Goal: Information Seeking & Learning: Learn about a topic

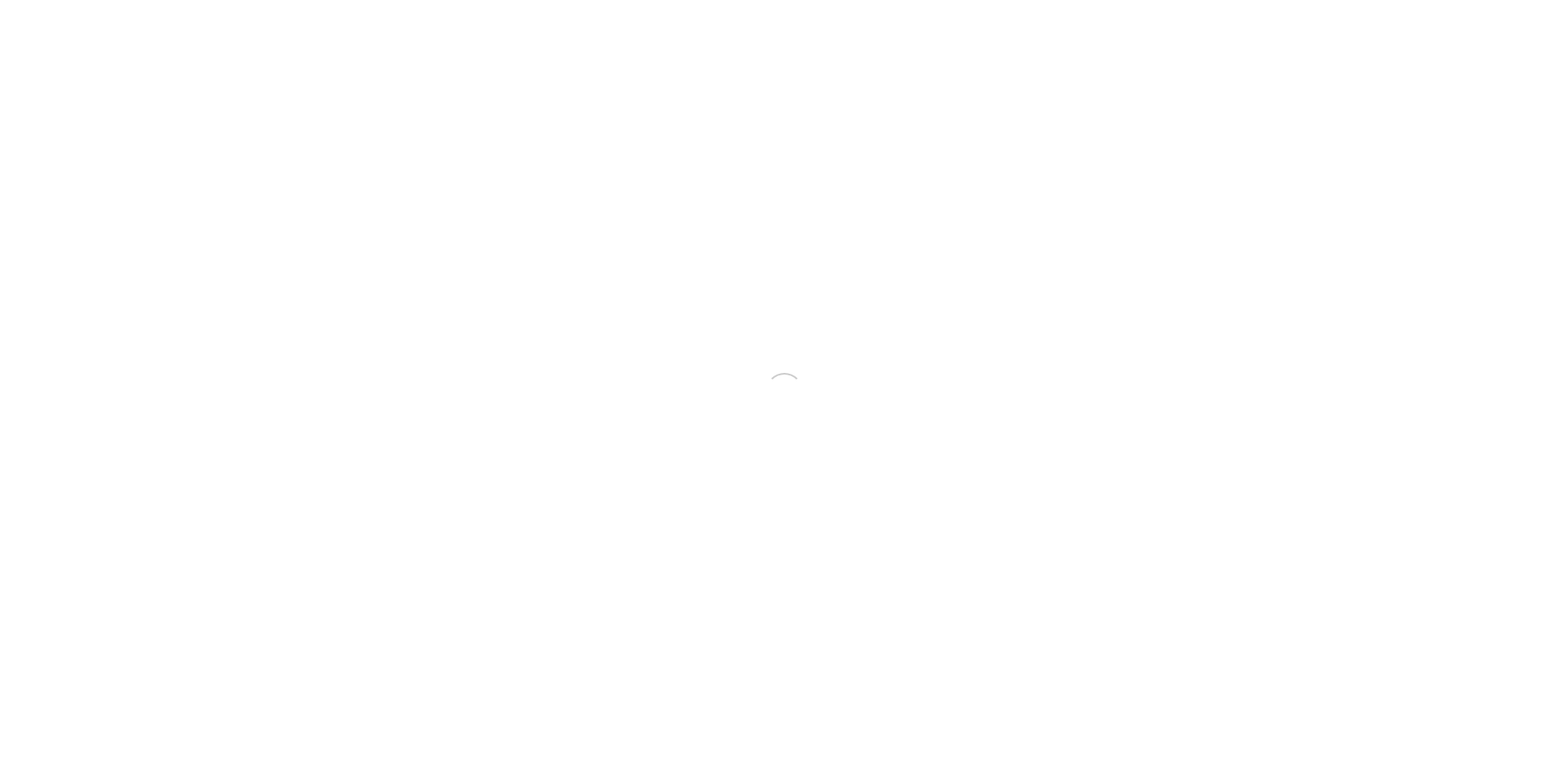
drag, startPoint x: 0, startPoint y: 0, endPoint x: 1563, endPoint y: 17, distance: 1563.1
click at [1563, 17] on html "Your version of Internet Explorer is outdated and not supported. Please upgrade…" at bounding box center [784, 392] width 1568 height 783
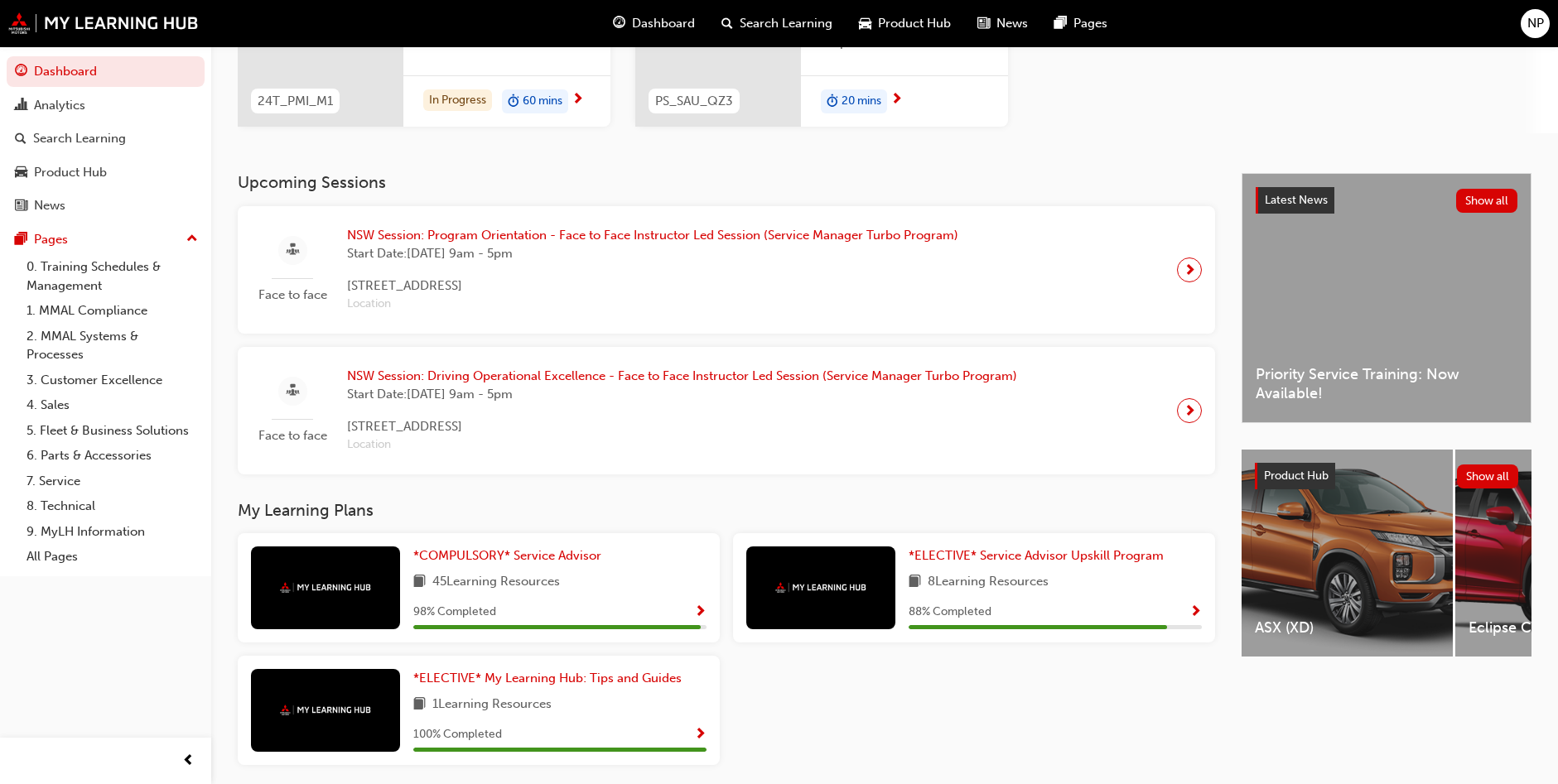
scroll to position [311, 0]
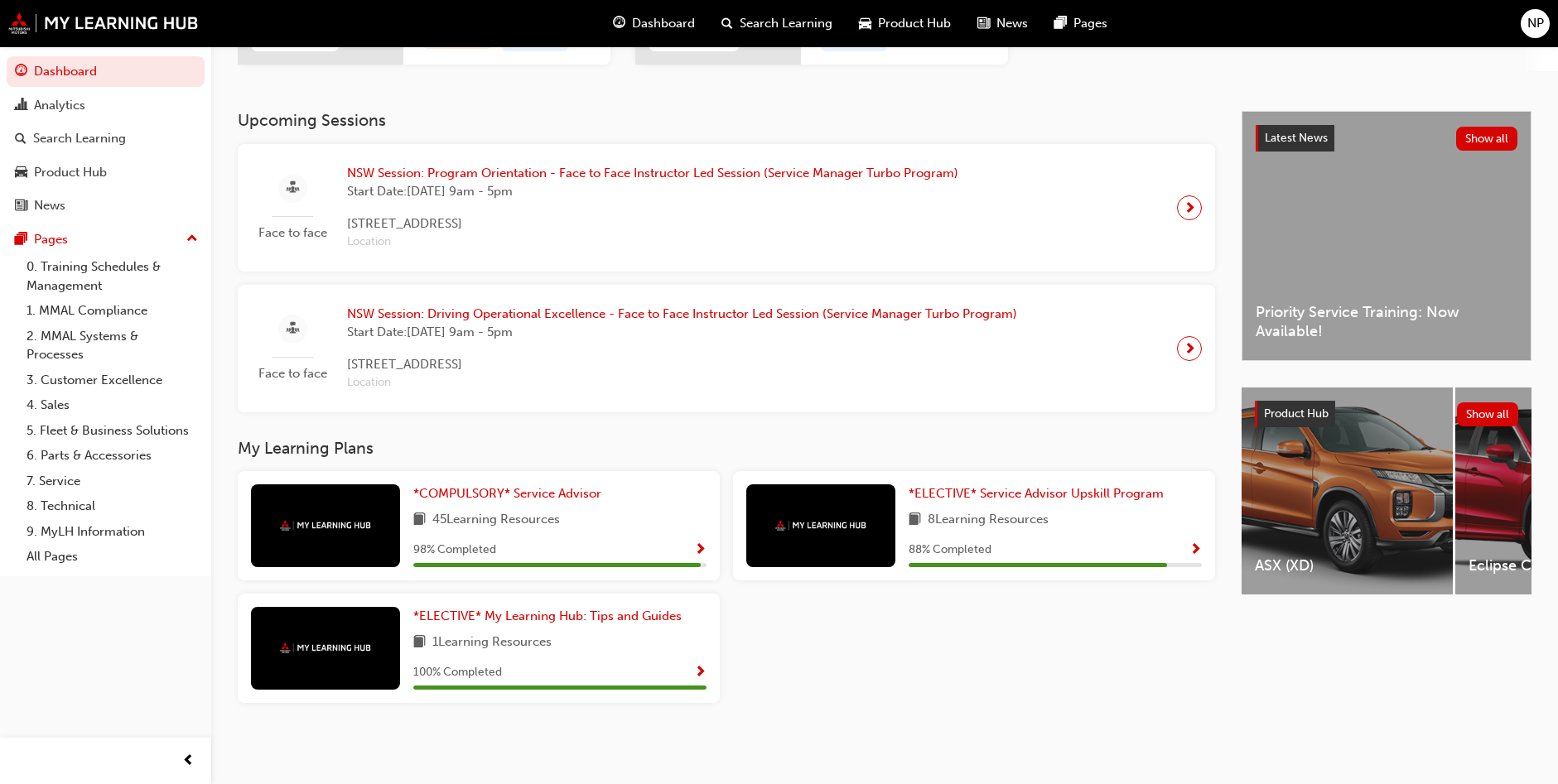
click at [1044, 528] on span "8 Learning Resources" at bounding box center [987, 519] width 121 height 21
click at [1210, 546] on div "*ELECTIVE* Service Advisor Upskill Program 8 Learning Resources 88 % Completed" at bounding box center [975, 526] width 482 height 110
click at [1149, 545] on div "88 % Completed" at bounding box center [1055, 550] width 293 height 21
click at [845, 511] on div at bounding box center [821, 525] width 149 height 82
click at [960, 490] on span "*ELECTIVE* Service Advisor Upskill Program" at bounding box center [1036, 493] width 255 height 15
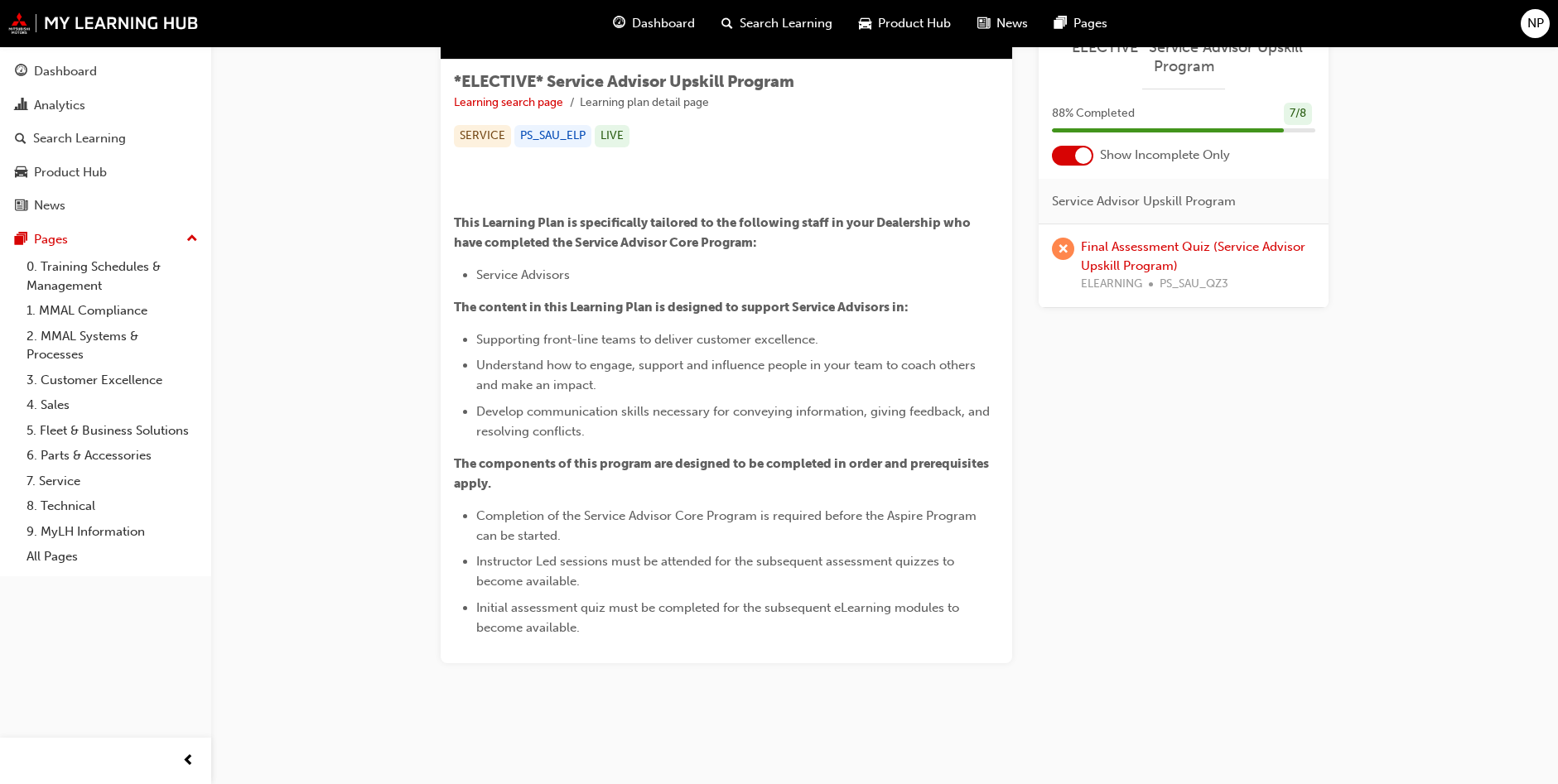
scroll to position [592, 0]
click at [1114, 268] on link "Final Assessment Quiz (Service Advisor Upskill Program)" at bounding box center [1193, 256] width 225 height 34
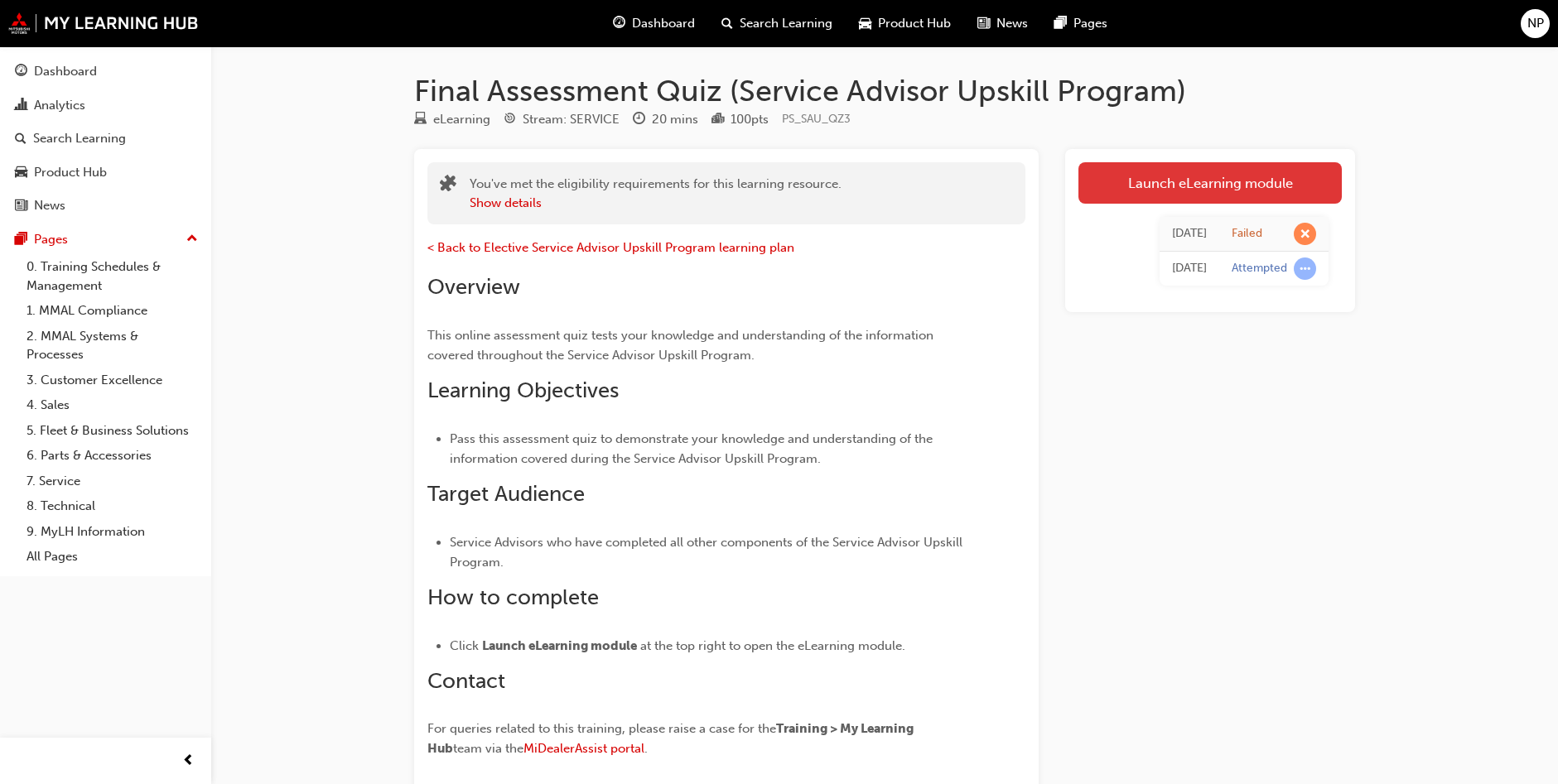
click at [1141, 186] on link "Launch eLearning module" at bounding box center [1210, 183] width 264 height 41
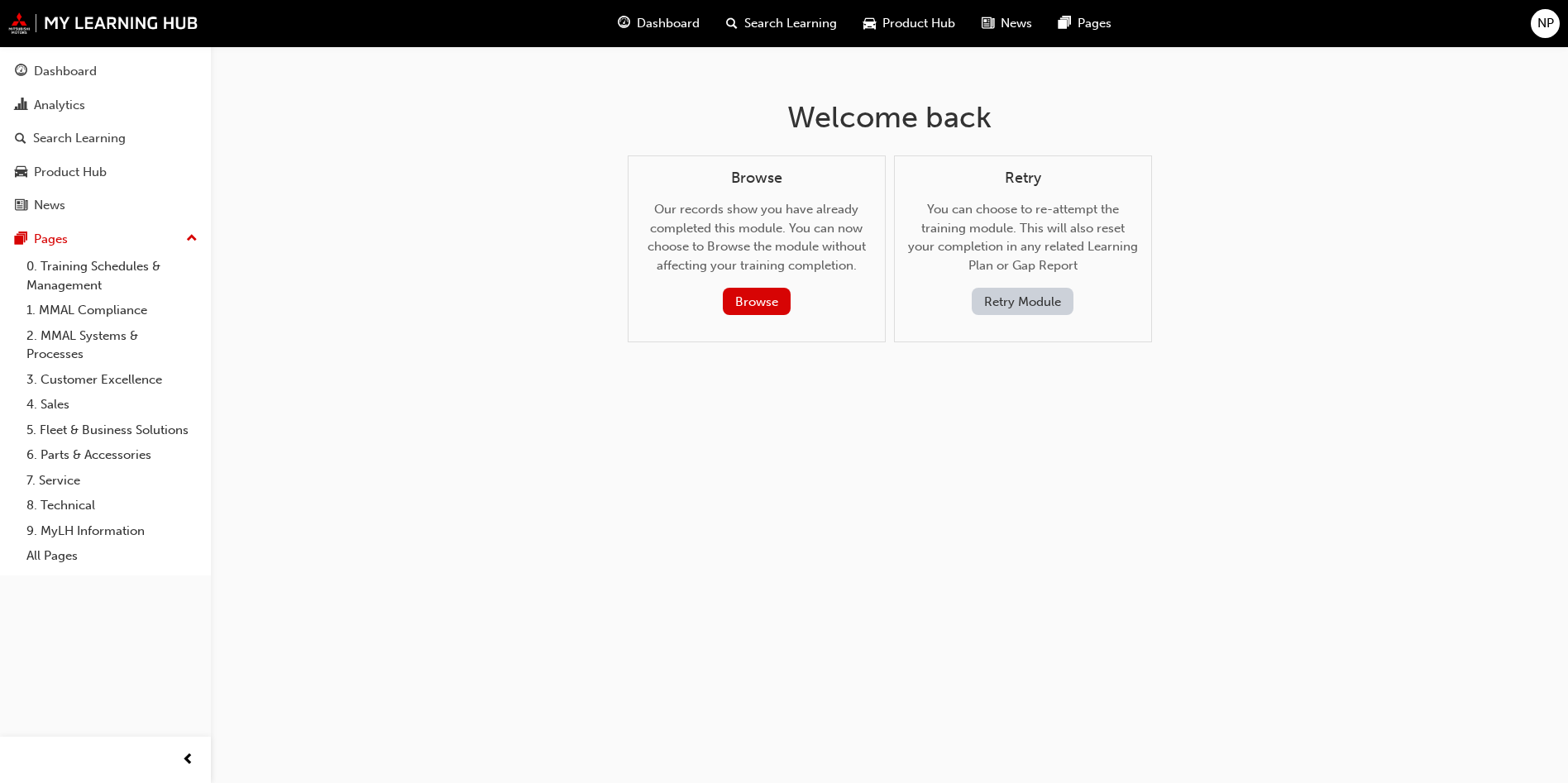
click at [1023, 299] on button "Retry Module" at bounding box center [1023, 301] width 102 height 27
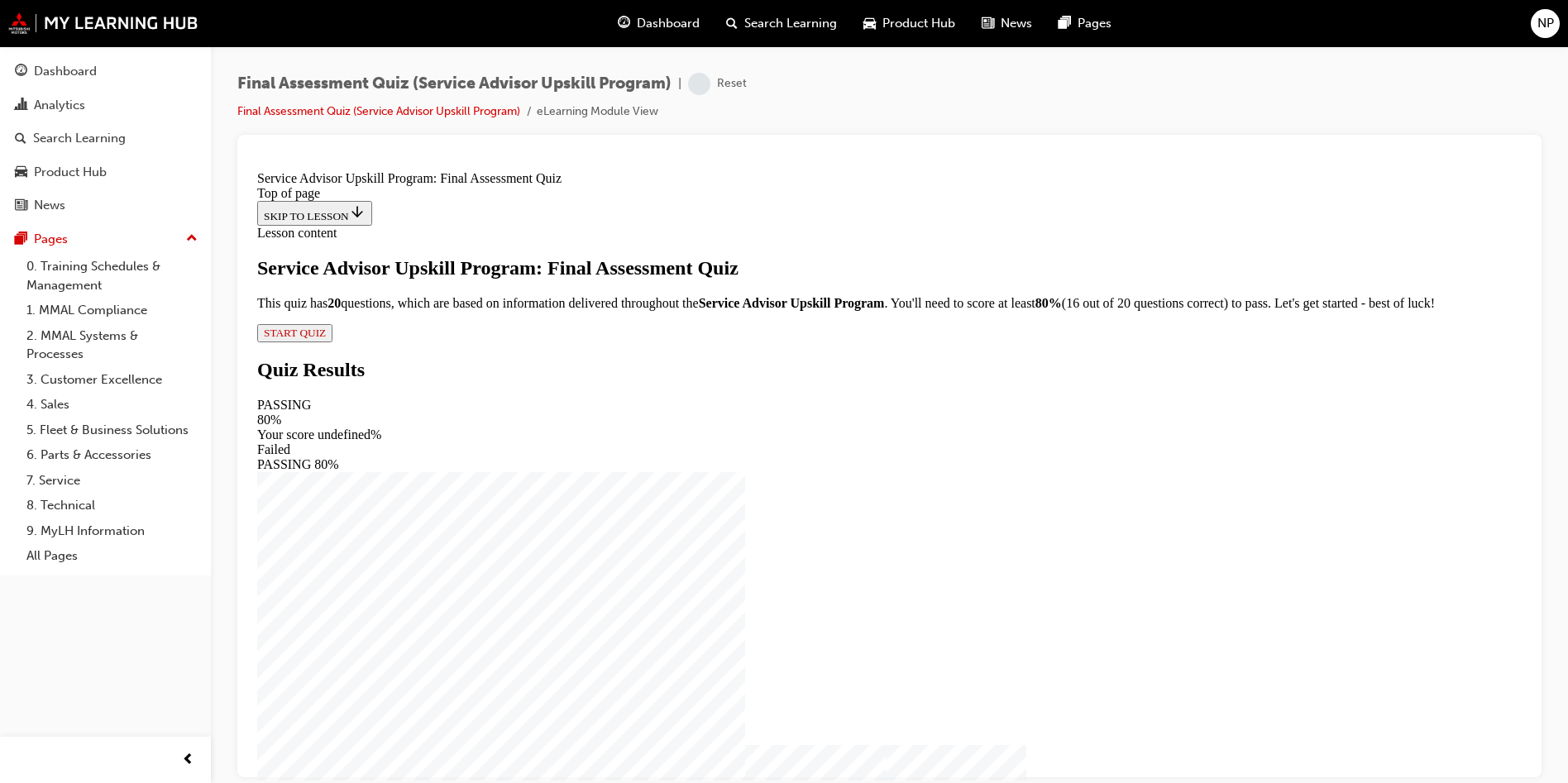
scroll to position [2, 0]
click at [617, 342] on div "Service Advisor Upskill Program: Final Assessment Quiz This quiz has 2 0 questi…" at bounding box center [890, 299] width 1265 height 85
click at [326, 339] on span "START QUIZ" at bounding box center [295, 332] width 62 height 13
